Goal: Transaction & Acquisition: Book appointment/travel/reservation

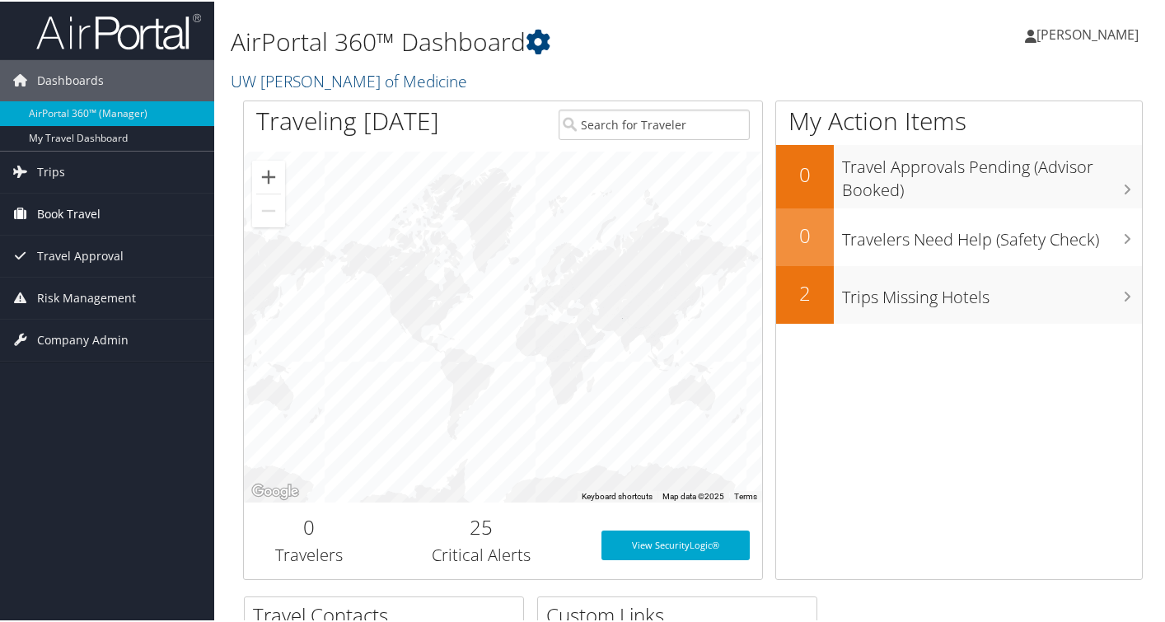
click at [114, 212] on link "Book Travel" at bounding box center [107, 212] width 214 height 41
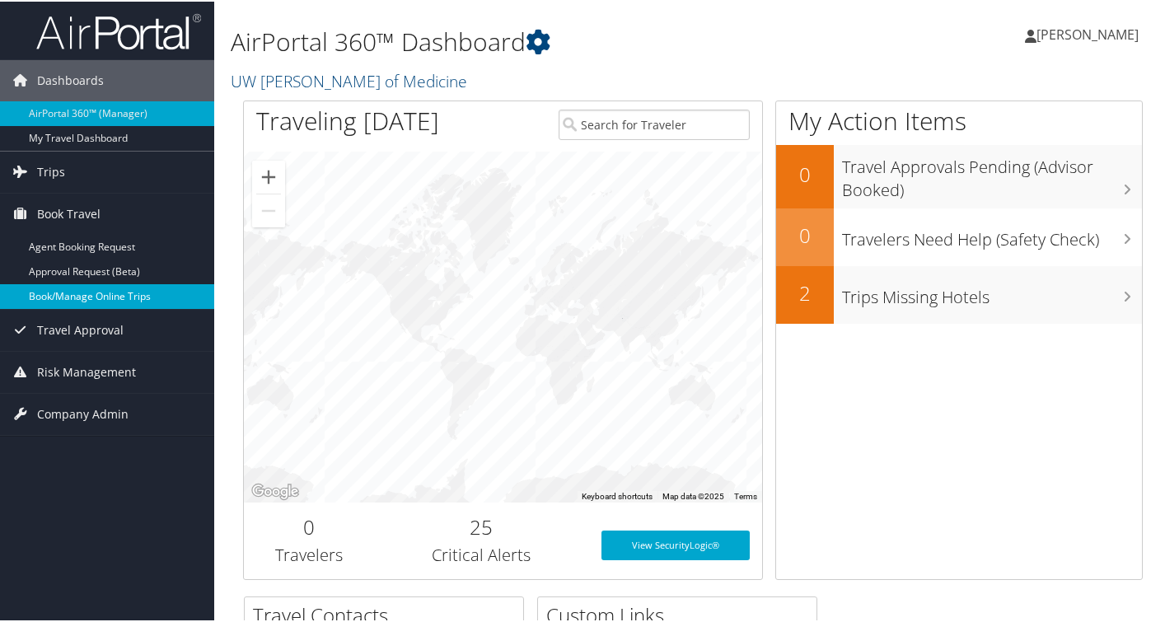
click at [86, 292] on link "Book/Manage Online Trips" at bounding box center [107, 294] width 214 height 25
click at [1069, 40] on span "[PERSON_NAME]" at bounding box center [1087, 33] width 102 height 18
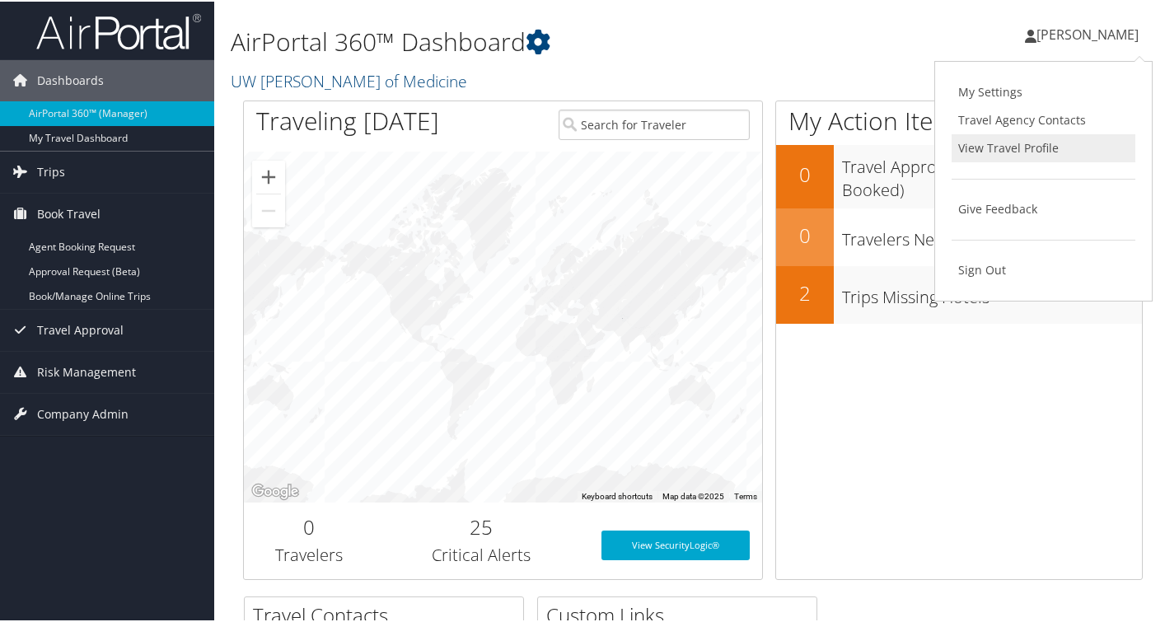
click at [1016, 143] on link "View Travel Profile" at bounding box center [1043, 147] width 184 height 28
